Goal: Information Seeking & Learning: Learn about a topic

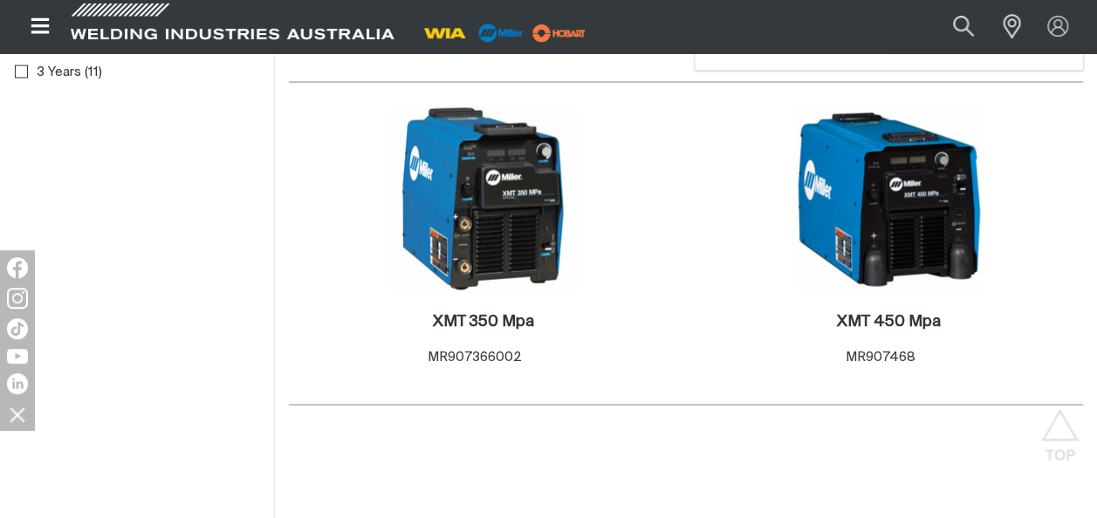
scroll to position [1832, 0]
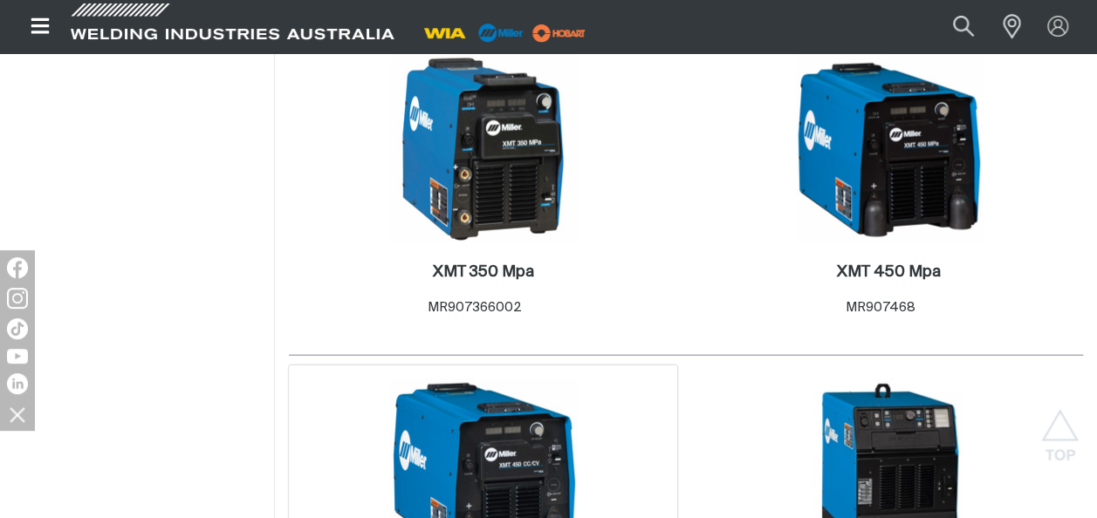
scroll to position [1832, 0]
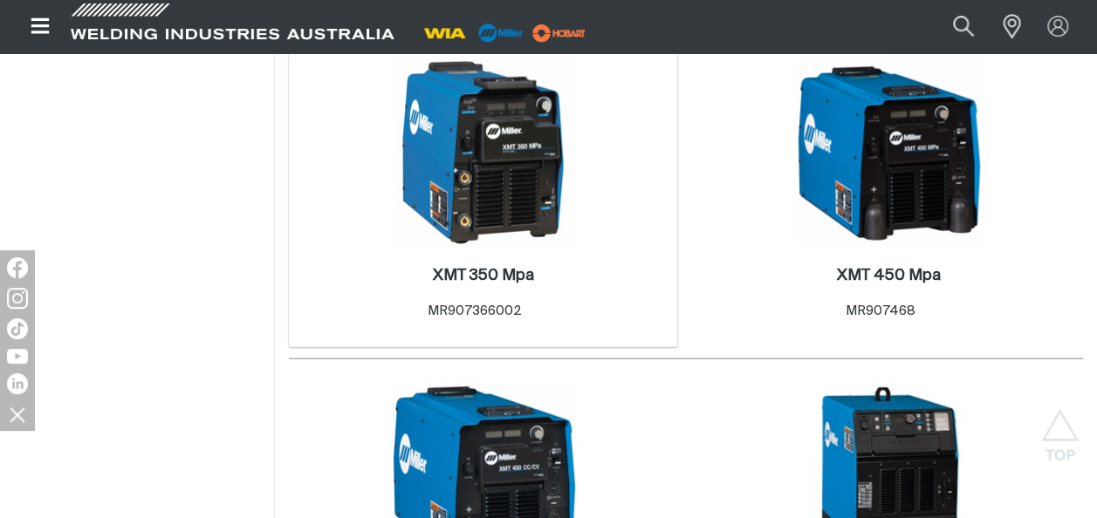
click at [489, 195] on img at bounding box center [483, 152] width 187 height 187
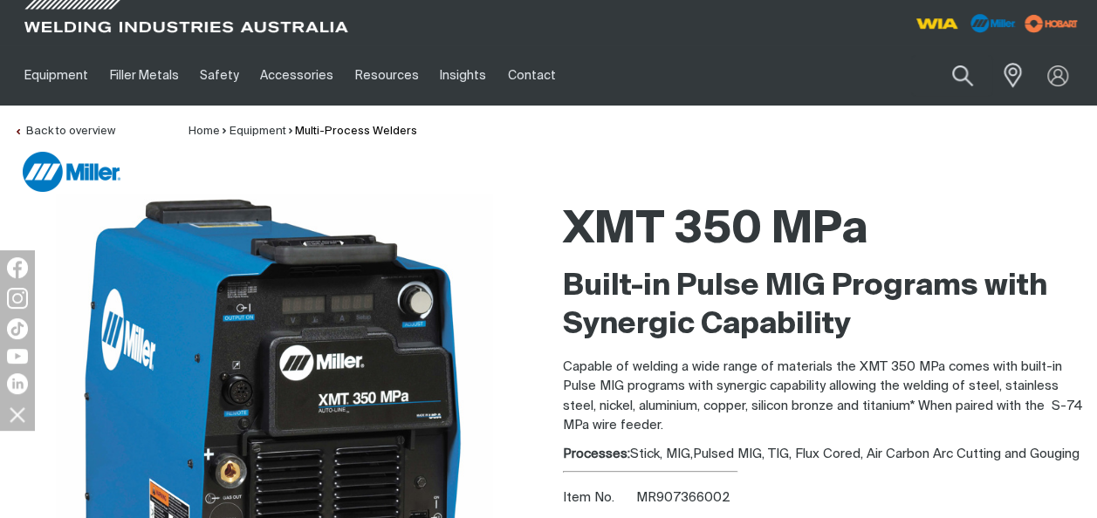
scroll to position [203, 0]
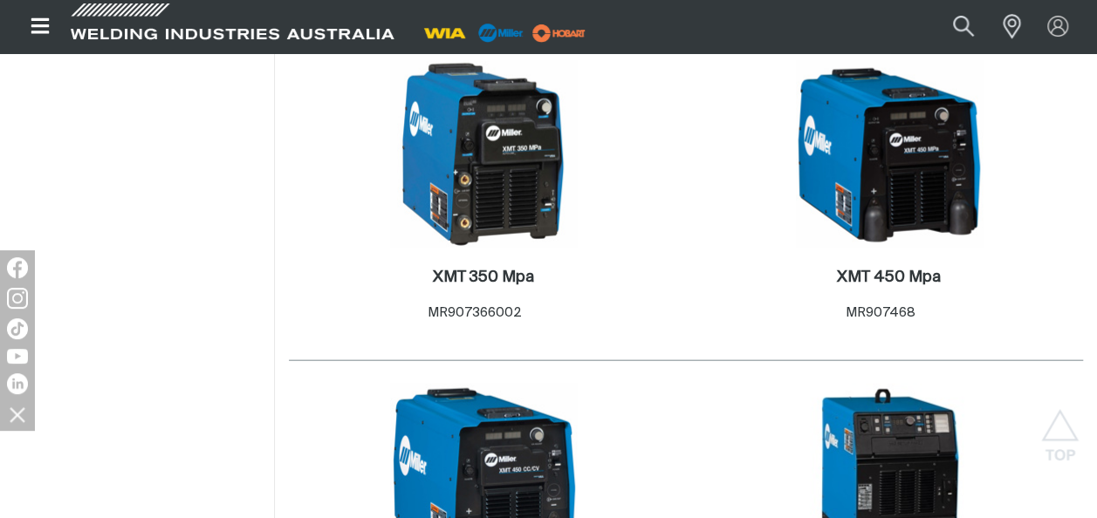
scroll to position [1832, 0]
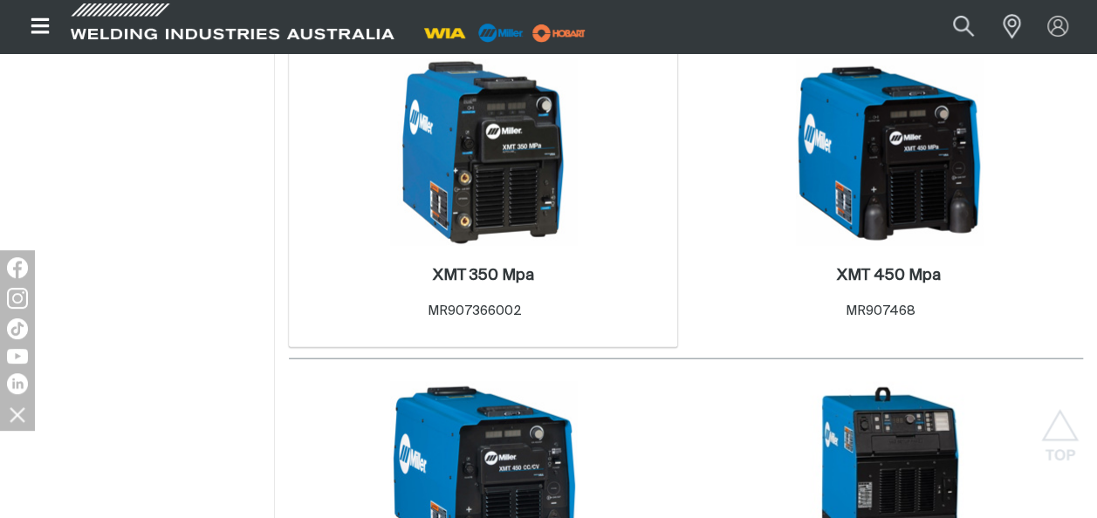
click at [517, 208] on img at bounding box center [483, 152] width 187 height 187
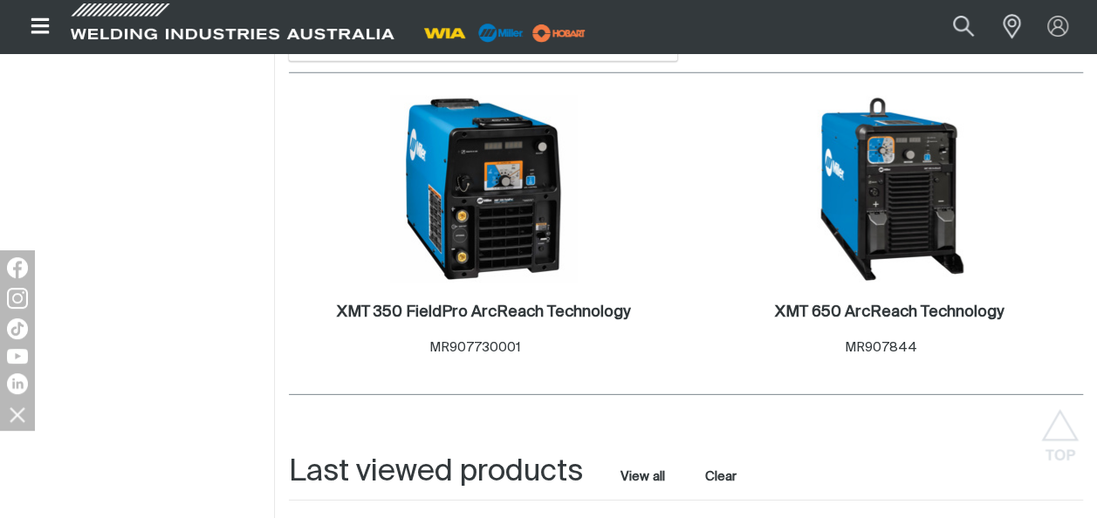
scroll to position [2443, 0]
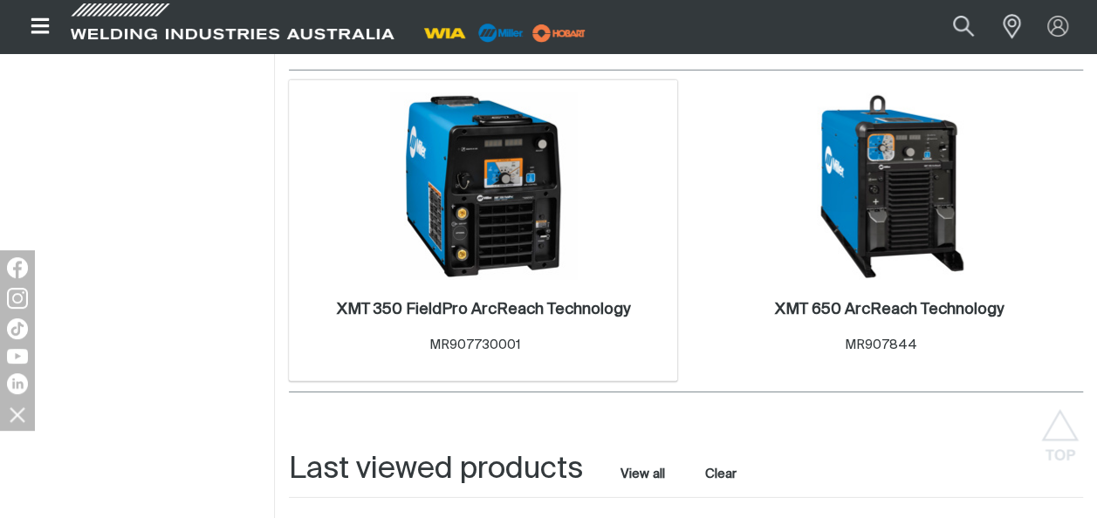
click at [472, 210] on img at bounding box center [483, 186] width 187 height 187
